Goal: Task Accomplishment & Management: Use online tool/utility

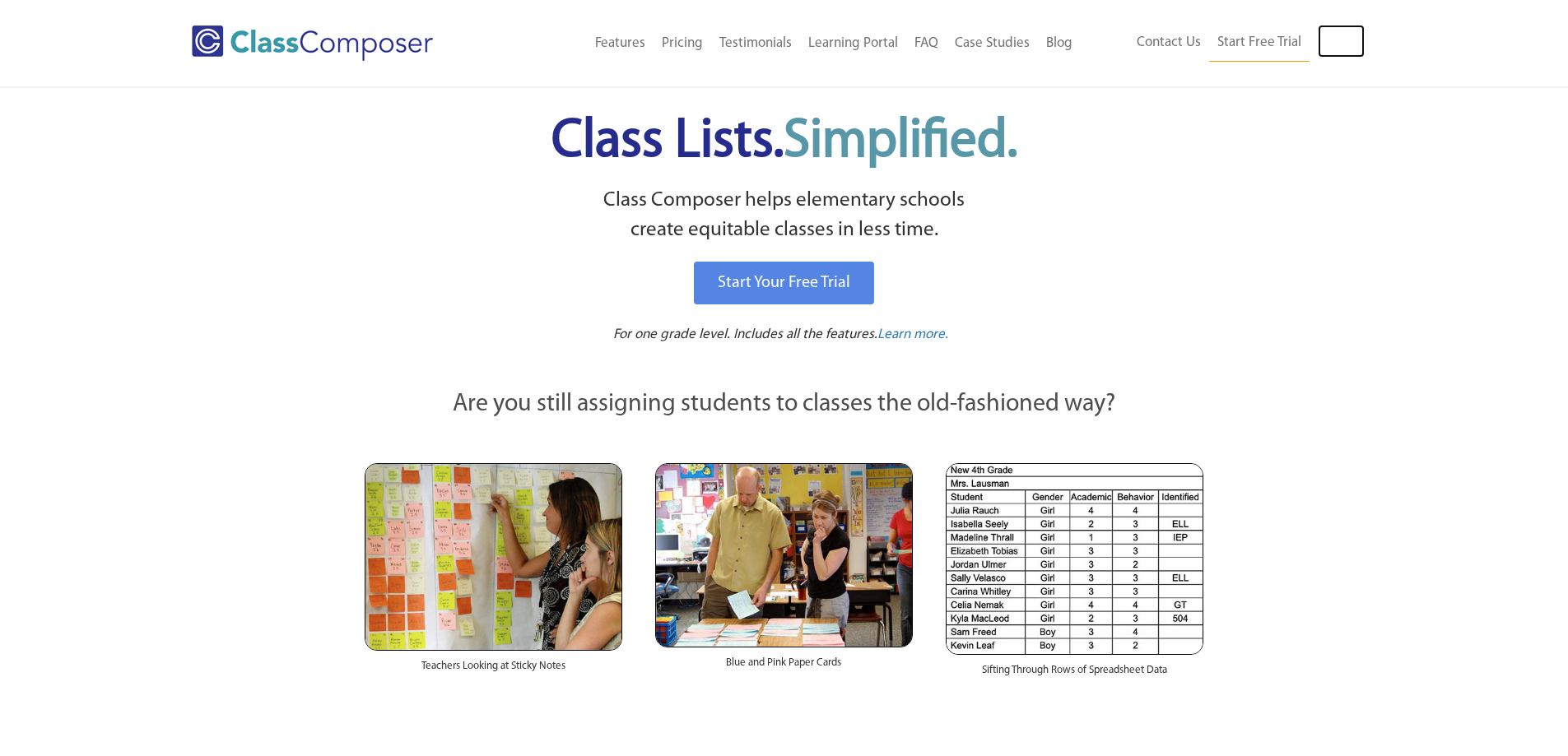
click at [1336, 37] on link "Log In" at bounding box center [1341, 41] width 47 height 33
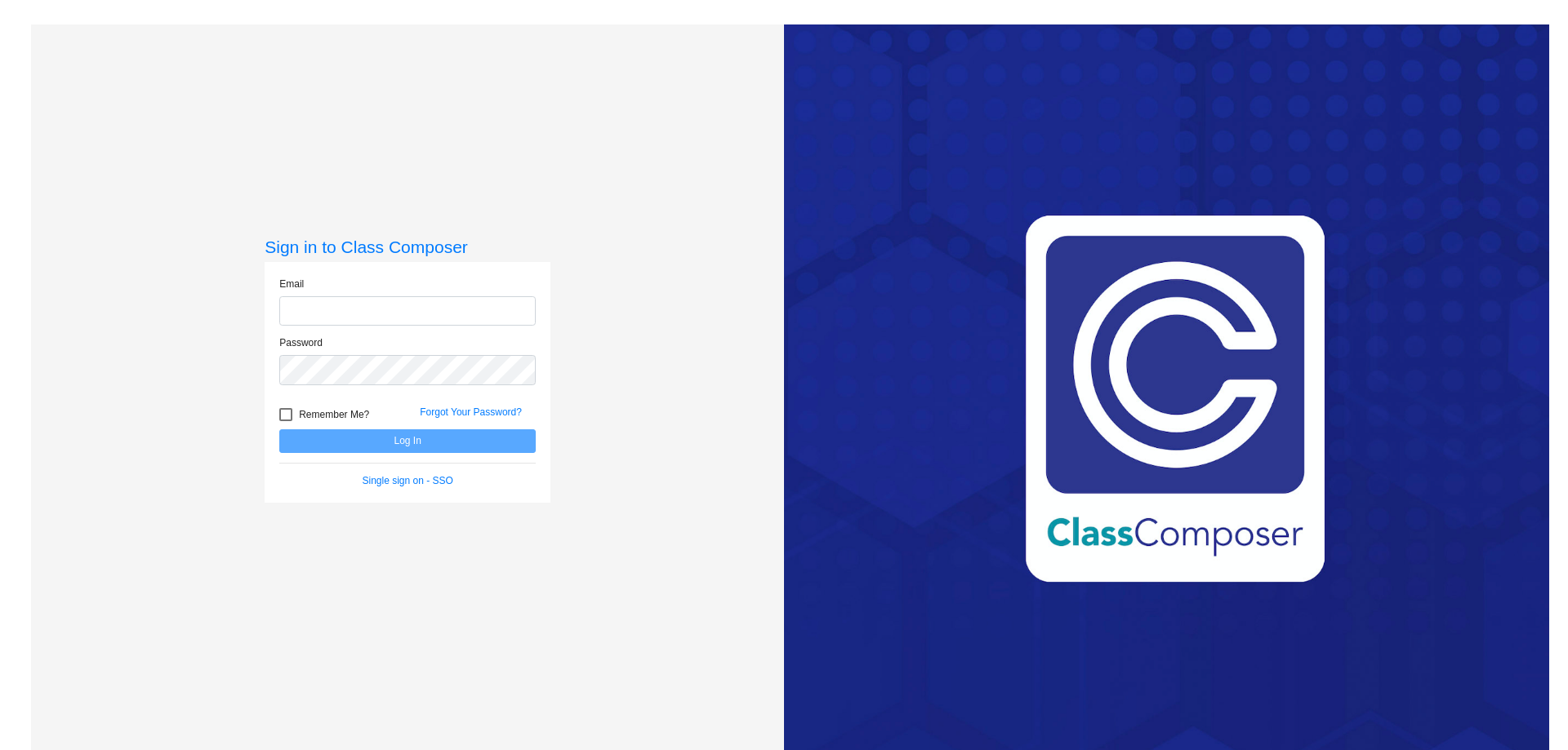
type input "[EMAIL_ADDRESS][DOMAIN_NAME]"
click at [364, 442] on button "Log In" at bounding box center [408, 441] width 257 height 24
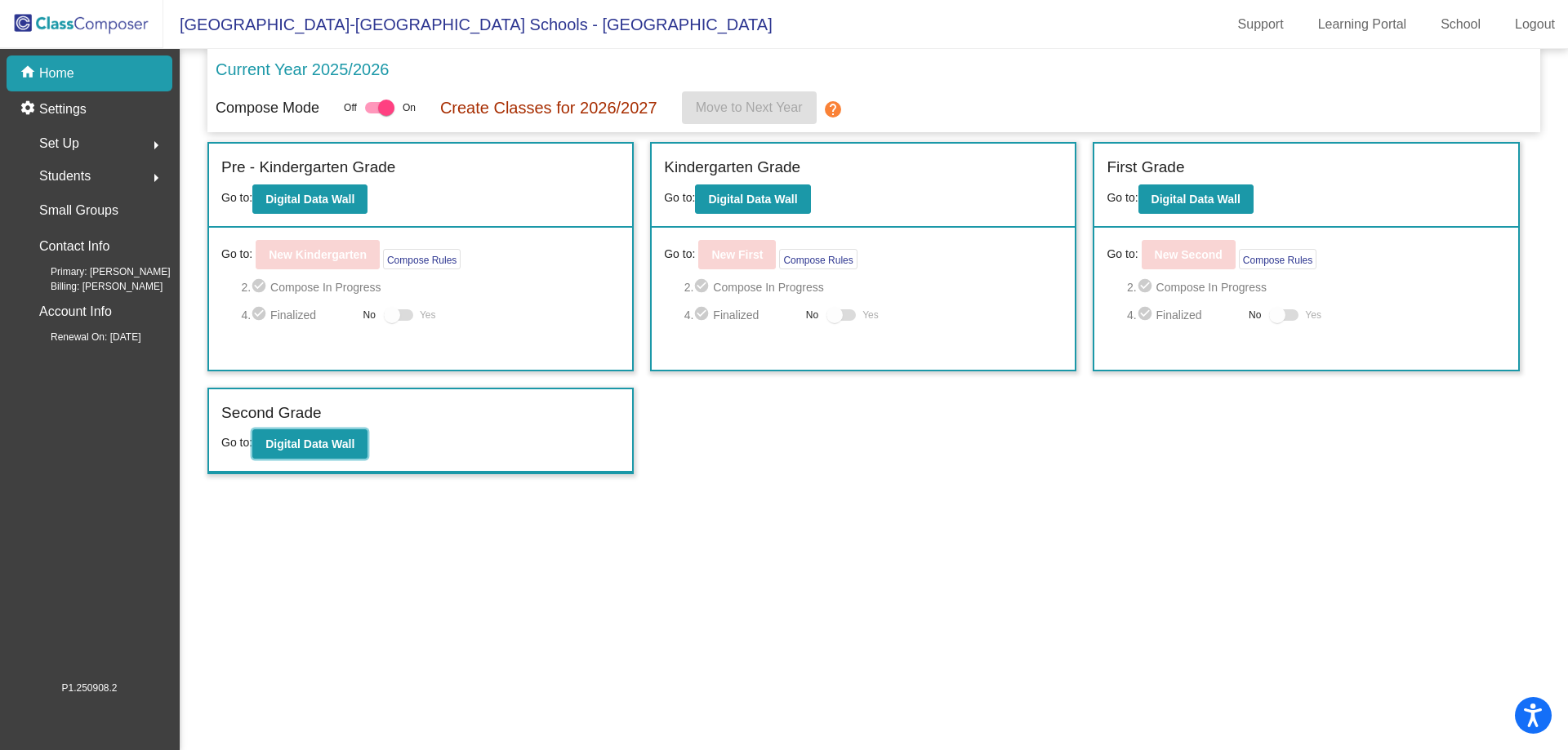
click at [327, 445] on b "Digital Data Wall" at bounding box center [310, 444] width 89 height 13
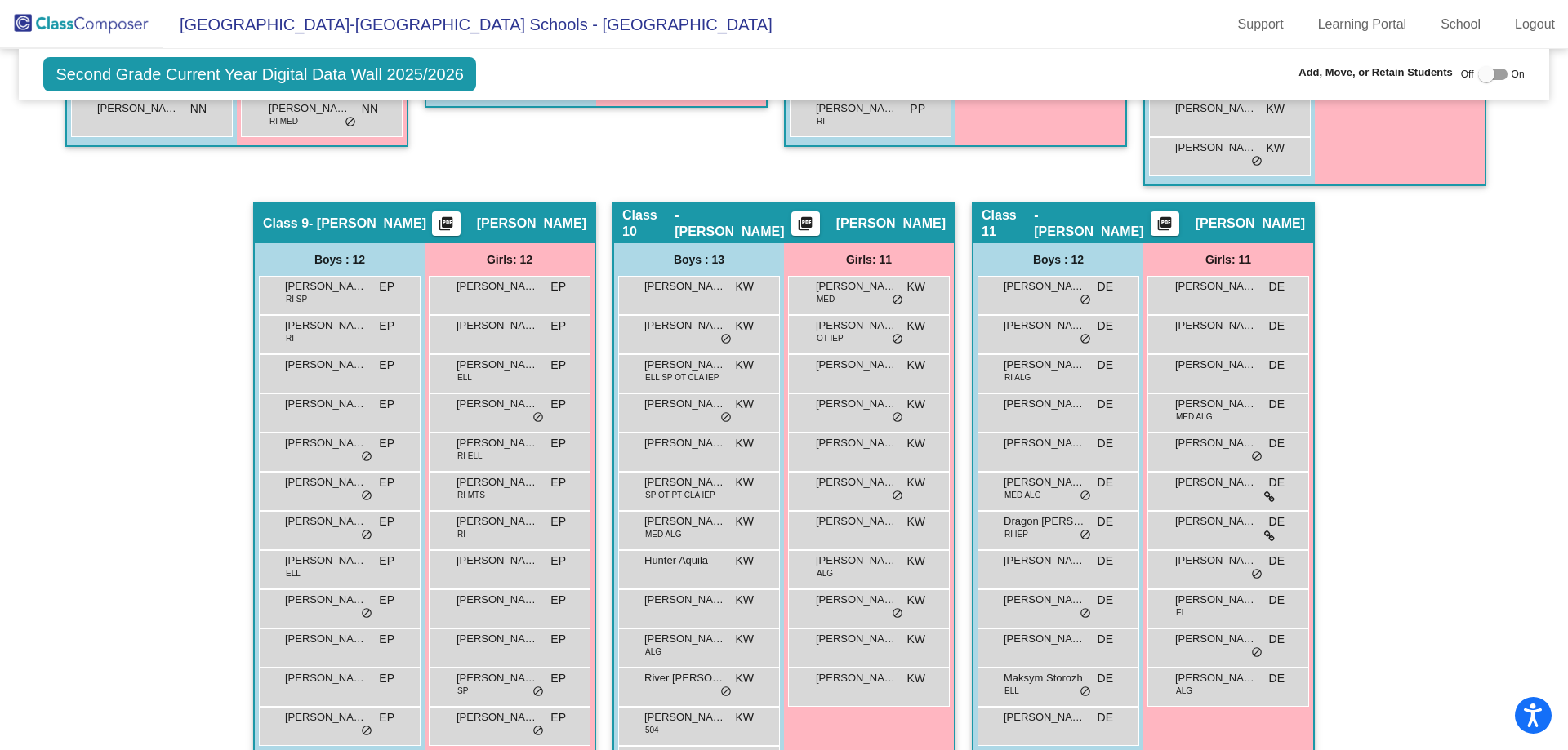
scroll to position [1651, 0]
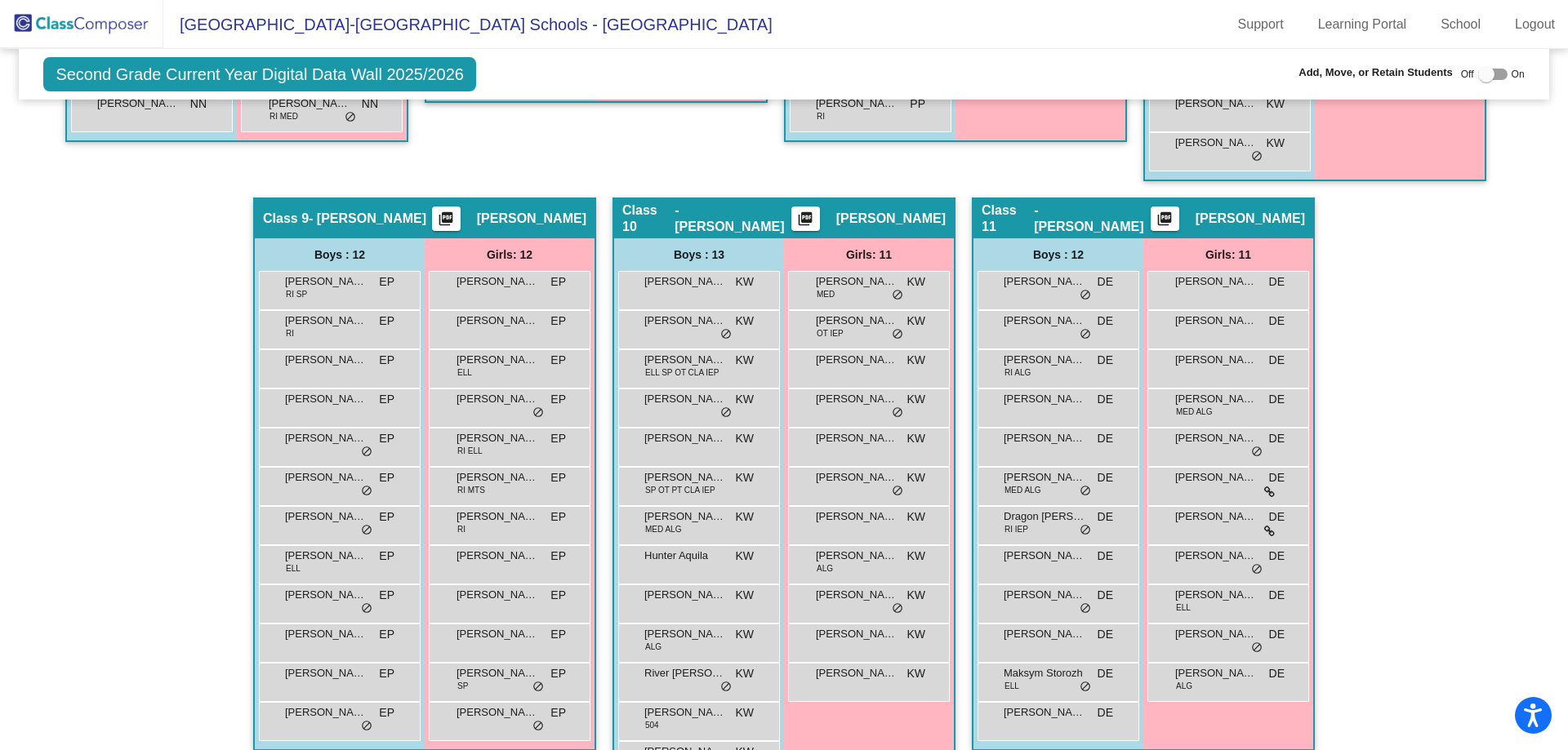
click at [357, 339] on div "[PERSON_NAME] RI EP lock do_not_disturb_alt" at bounding box center [338, 327] width 156 height 34
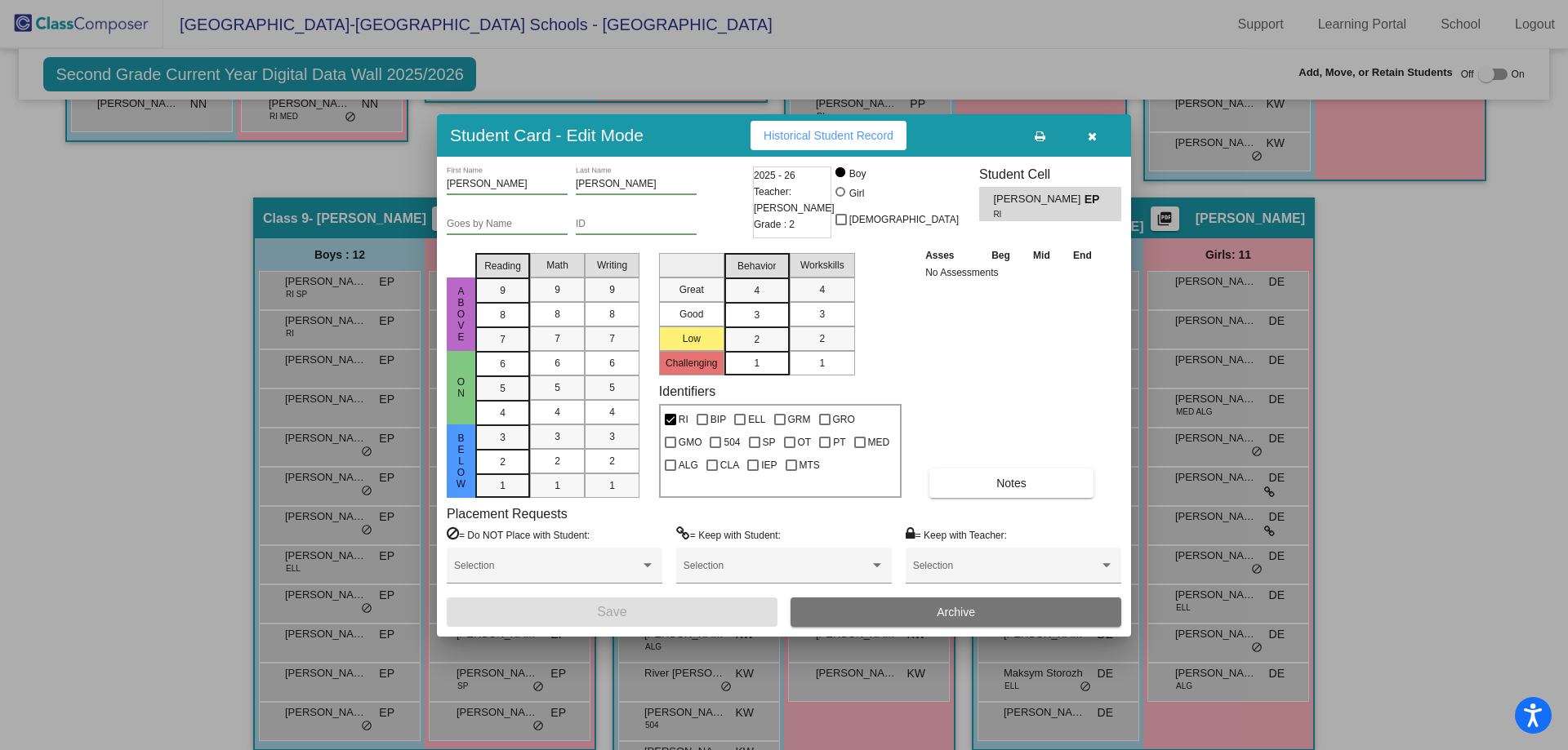
click at [357, 346] on div at bounding box center [784, 375] width 1568 height 750
